Goal: Task Accomplishment & Management: Use online tool/utility

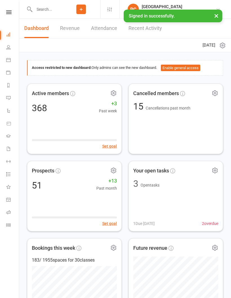
scroll to position [0, 1]
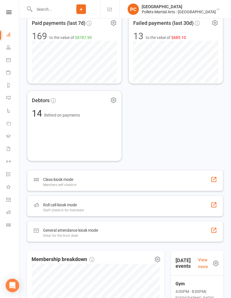
click at [12, 214] on link "Roll call" at bounding box center [12, 212] width 13 height 13
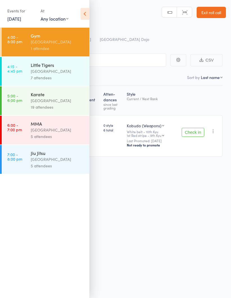
click at [61, 74] on div "[GEOGRAPHIC_DATA]" at bounding box center [58, 71] width 54 height 6
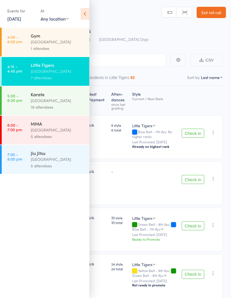
click at [68, 43] on div "[GEOGRAPHIC_DATA]" at bounding box center [58, 42] width 54 height 6
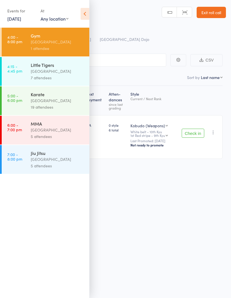
click at [87, 13] on icon at bounding box center [85, 14] width 9 height 12
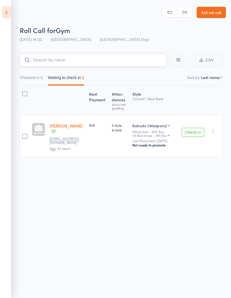
click at [86, 61] on input "search" at bounding box center [93, 60] width 147 height 13
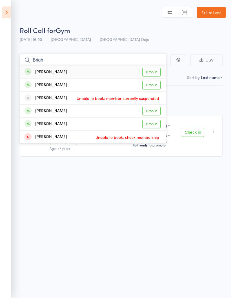
type input "Brigh"
click at [156, 86] on link "Drop in" at bounding box center [151, 85] width 18 height 9
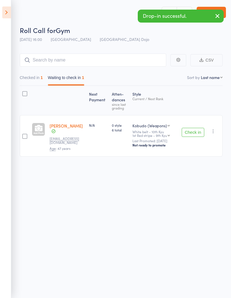
click at [8, 10] on icon at bounding box center [6, 12] width 9 height 12
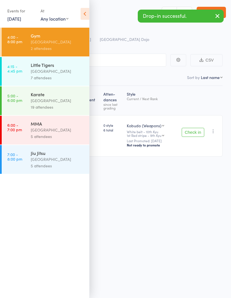
click at [65, 72] on div "[GEOGRAPHIC_DATA]" at bounding box center [58, 71] width 54 height 6
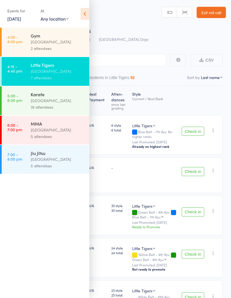
click at [82, 13] on icon at bounding box center [85, 14] width 9 height 12
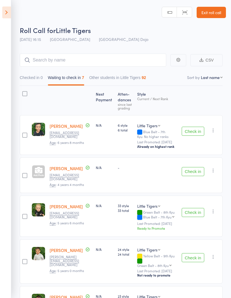
click at [196, 134] on button "Check in" at bounding box center [193, 131] width 23 height 9
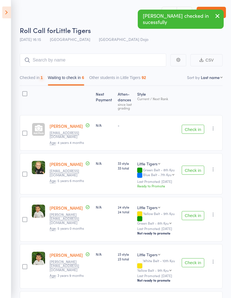
click at [195, 129] on button "Check in" at bounding box center [193, 129] width 23 height 9
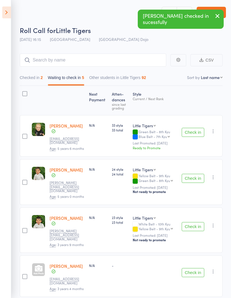
click at [196, 133] on button "Check in" at bounding box center [193, 132] width 23 height 9
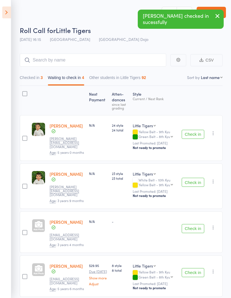
click at [198, 132] on button "Check in" at bounding box center [193, 134] width 23 height 9
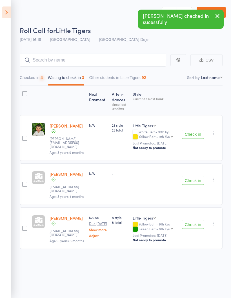
click at [196, 134] on button "Check in" at bounding box center [193, 134] width 23 height 9
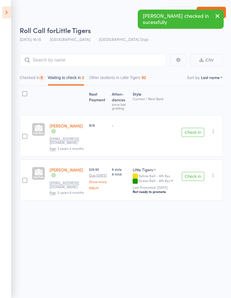
click at [195, 130] on button "Check in" at bounding box center [193, 132] width 23 height 9
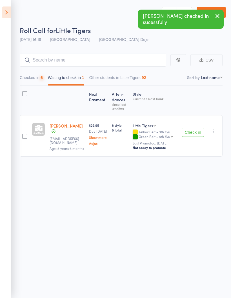
click at [197, 136] on button "Check in" at bounding box center [193, 132] width 23 height 9
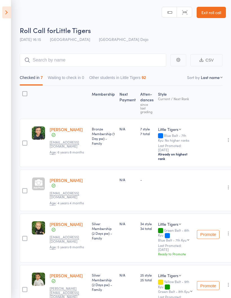
click at [9, 17] on icon at bounding box center [6, 12] width 9 height 12
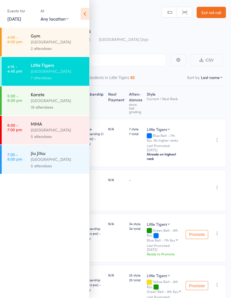
click at [67, 104] on div "[GEOGRAPHIC_DATA]" at bounding box center [58, 100] width 54 height 6
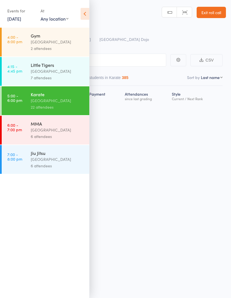
click at [83, 15] on icon at bounding box center [85, 14] width 9 height 12
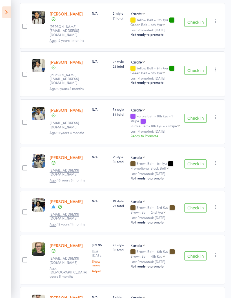
scroll to position [116, 0]
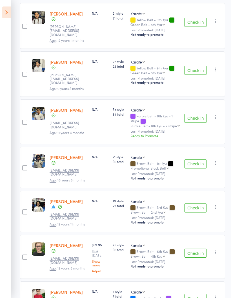
click at [53, 204] on span at bounding box center [53, 207] width 5 height 6
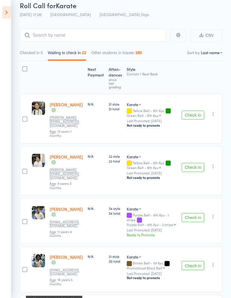
scroll to position [23, 0]
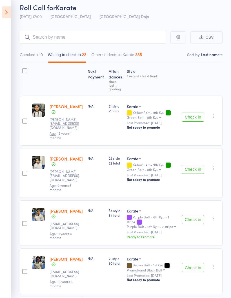
click at [219, 57] on select "First name Last name Birthday today? Behind on payments? Check in time Next pay…" at bounding box center [212, 55] width 22 height 6
select select "10"
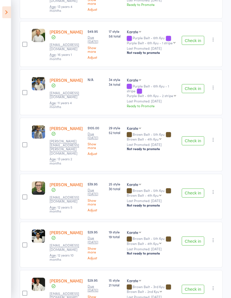
scroll to position [823, 0]
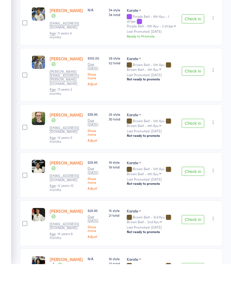
click at [196, 249] on button "Check in" at bounding box center [193, 253] width 23 height 9
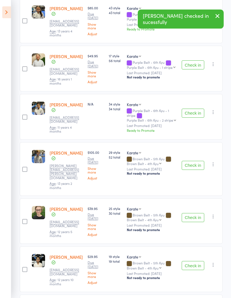
scroll to position [763, 0]
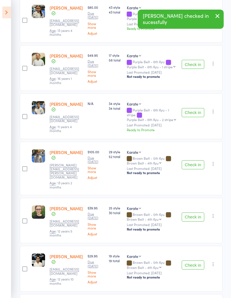
click at [196, 160] on button "Check in" at bounding box center [193, 164] width 23 height 9
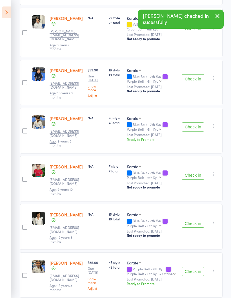
scroll to position [509, 0]
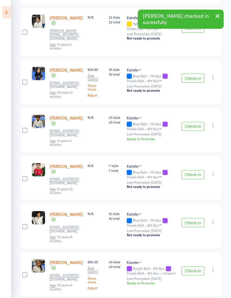
click at [189, 170] on button "Check in" at bounding box center [193, 174] width 23 height 9
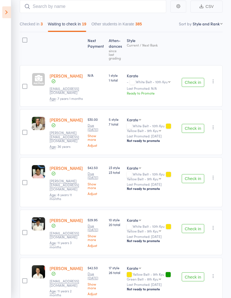
scroll to position [0, 0]
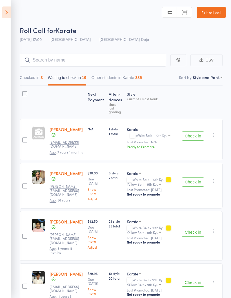
click at [216, 178] on icon "button" at bounding box center [214, 181] width 6 height 6
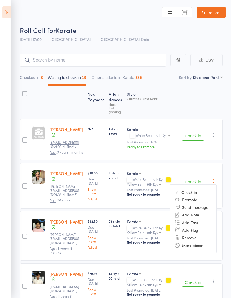
click at [198, 233] on li "Remove" at bounding box center [193, 237] width 47 height 8
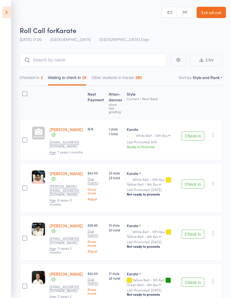
click at [197, 179] on button "Check in" at bounding box center [193, 183] width 23 height 9
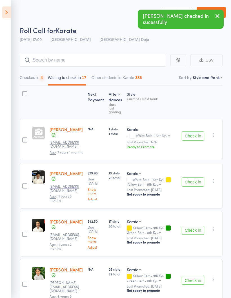
click at [196, 134] on button "Check in" at bounding box center [193, 135] width 23 height 9
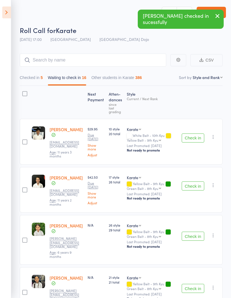
click at [217, 232] on button "button" at bounding box center [213, 235] width 7 height 7
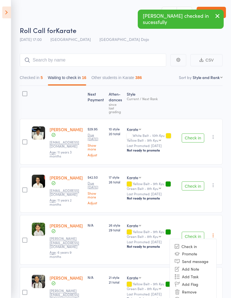
click at [189, 288] on li "Remove" at bounding box center [193, 292] width 47 height 8
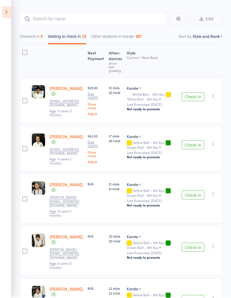
scroll to position [41, 0]
click at [197, 190] on button "Check in" at bounding box center [193, 194] width 23 height 9
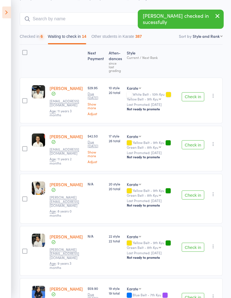
click at [196, 190] on button "Check in" at bounding box center [193, 194] width 23 height 9
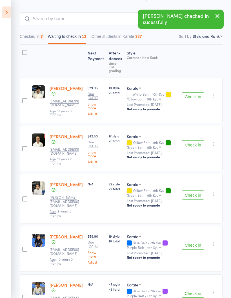
click at [195, 190] on button "Check in" at bounding box center [193, 194] width 23 height 9
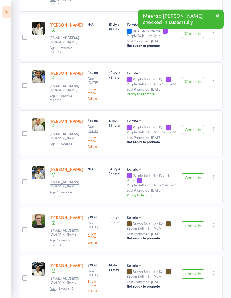
scroll to position [296, 0]
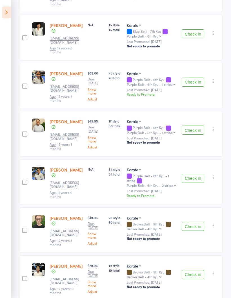
click at [197, 270] on button "Check in" at bounding box center [193, 274] width 23 height 9
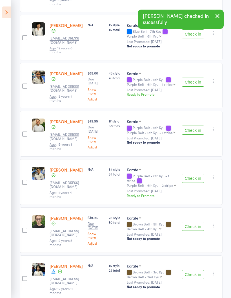
click at [198, 222] on button "Check in" at bounding box center [193, 226] width 23 height 9
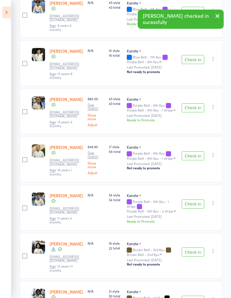
click at [194, 247] on button "Check in" at bounding box center [193, 251] width 23 height 9
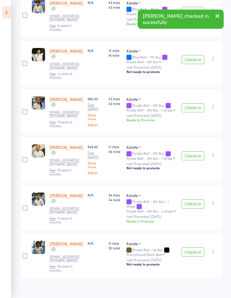
scroll to position [228, 0]
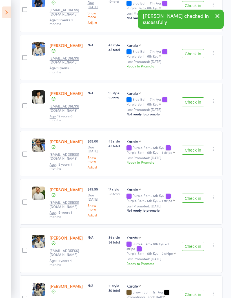
click at [198, 290] on button "Check in" at bounding box center [193, 294] width 23 height 9
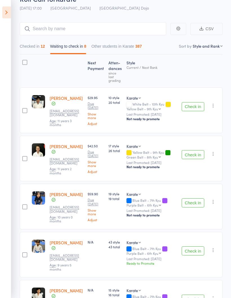
scroll to position [0, 0]
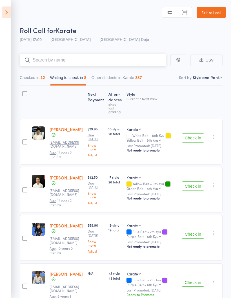
click at [84, 63] on input "search" at bounding box center [93, 60] width 147 height 13
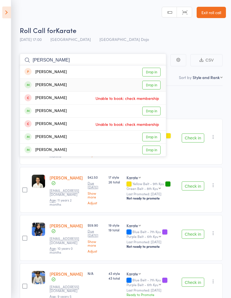
type input "Dante"
click at [153, 87] on link "Drop in" at bounding box center [151, 85] width 18 height 9
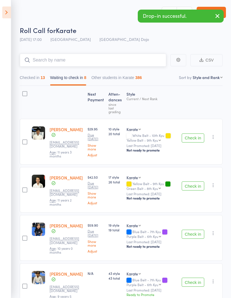
click at [32, 78] on button "Checked in 13" at bounding box center [32, 78] width 25 height 13
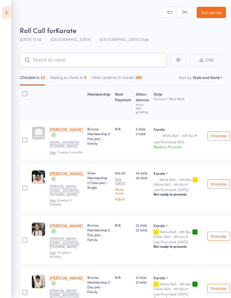
click at [76, 76] on button "Waiting to check in 8" at bounding box center [68, 78] width 36 height 13
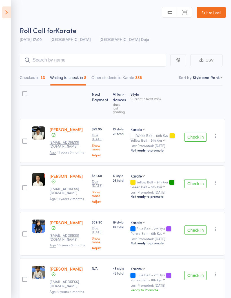
click at [195, 134] on button "Check in" at bounding box center [195, 137] width 23 height 9
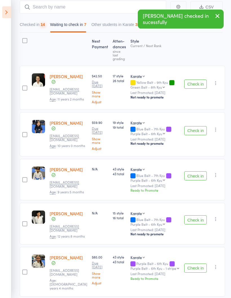
scroll to position [53, 0]
click at [200, 131] on button "Check in" at bounding box center [195, 130] width 23 height 9
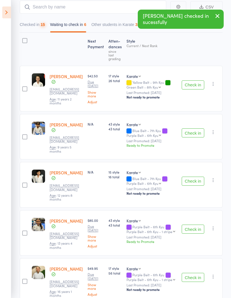
click at [6, 232] on aside "Events for 17 Sep, 2025 17 Sep, 2025 September 2025 Sun Mon Tue Wed Thu Fri Sat…" at bounding box center [5, 149] width 11 height 298
click at [202, 130] on button "Check in" at bounding box center [193, 132] width 23 height 9
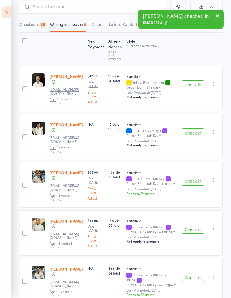
scroll to position [51, 0]
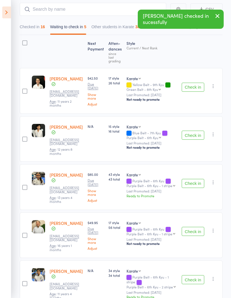
click at [202, 133] on button "Check in" at bounding box center [193, 135] width 23 height 9
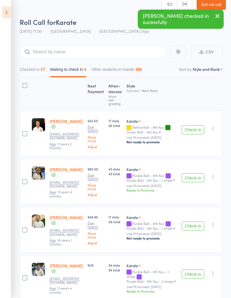
click at [201, 175] on button "Check in" at bounding box center [193, 177] width 23 height 9
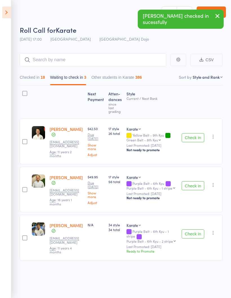
click at [195, 181] on button "Check in" at bounding box center [193, 185] width 23 height 9
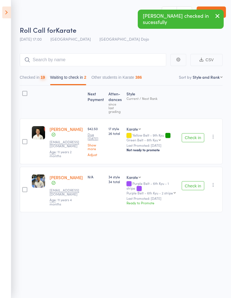
click at [199, 183] on button "Check in" at bounding box center [193, 185] width 23 height 9
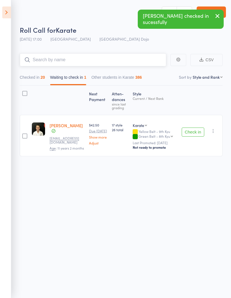
click at [115, 58] on input "search" at bounding box center [93, 59] width 147 height 13
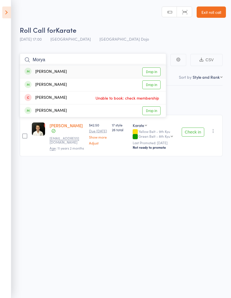
type input "Morya"
click at [156, 67] on link "Drop in" at bounding box center [151, 71] width 18 height 9
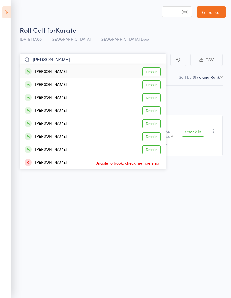
type input "Sam"
click at [156, 96] on link "Drop in" at bounding box center [151, 97] width 18 height 9
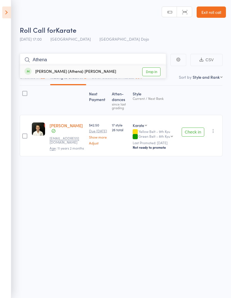
type input "Athena"
click at [156, 68] on link "Drop in" at bounding box center [151, 71] width 18 height 9
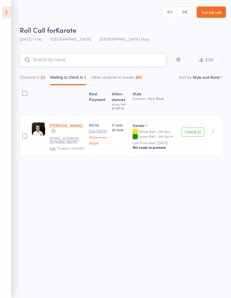
click at [118, 57] on input "search" at bounding box center [93, 59] width 147 height 13
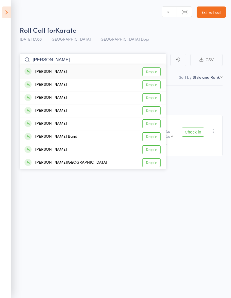
type input "Bland"
click at [158, 69] on link "Drop in" at bounding box center [151, 71] width 18 height 9
type input "Bland"
click at [156, 94] on link "Drop in" at bounding box center [151, 97] width 18 height 9
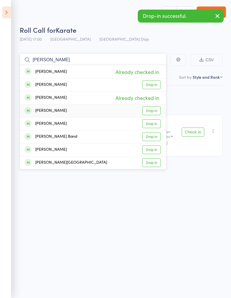
type input "Bland"
click at [155, 107] on link "Drop in" at bounding box center [151, 110] width 18 height 9
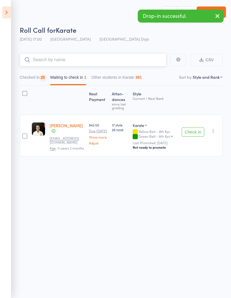
click at [131, 56] on input "search" at bounding box center [93, 59] width 147 height 13
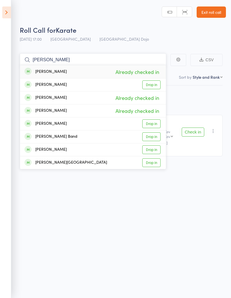
type input "Bland"
click at [155, 120] on link "Drop in" at bounding box center [151, 123] width 18 height 9
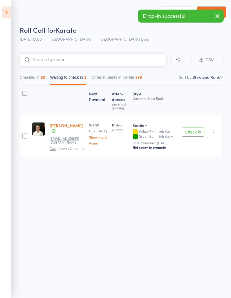
click at [40, 74] on button "Checked in 26" at bounding box center [32, 78] width 25 height 13
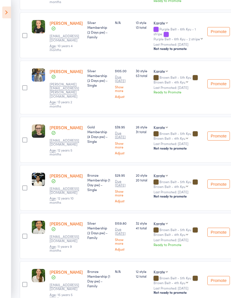
scroll to position [990, 19]
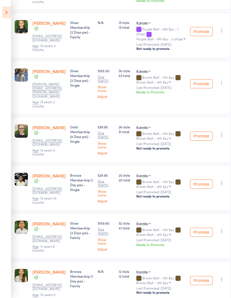
click at [225, 276] on icon "button" at bounding box center [222, 279] width 6 height 6
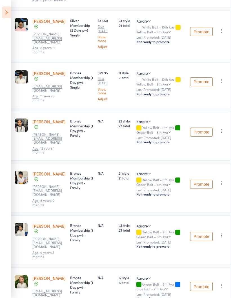
scroll to position [0, 19]
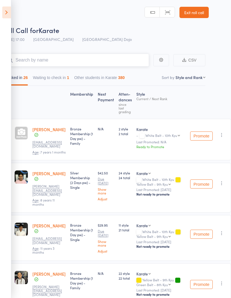
click at [101, 62] on input "search" at bounding box center [76, 60] width 147 height 13
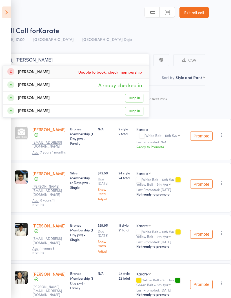
type input "Kyle"
click at [136, 95] on link "Drop in" at bounding box center [134, 98] width 18 height 9
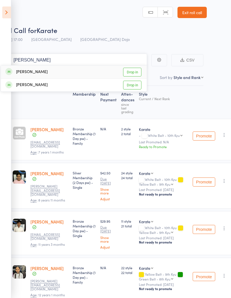
type input "Nina"
click at [136, 73] on link "Drop in" at bounding box center [132, 72] width 18 height 9
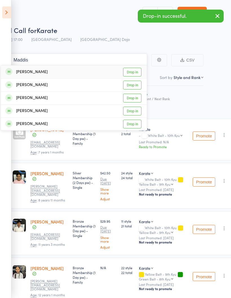
type input "Maddis"
click at [137, 76] on link "Drop in" at bounding box center [132, 72] width 18 height 9
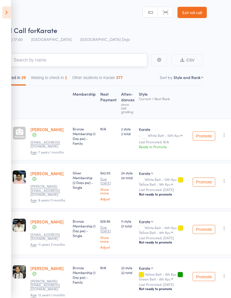
scroll to position [0, 0]
